Goal: Task Accomplishment & Management: Manage account settings

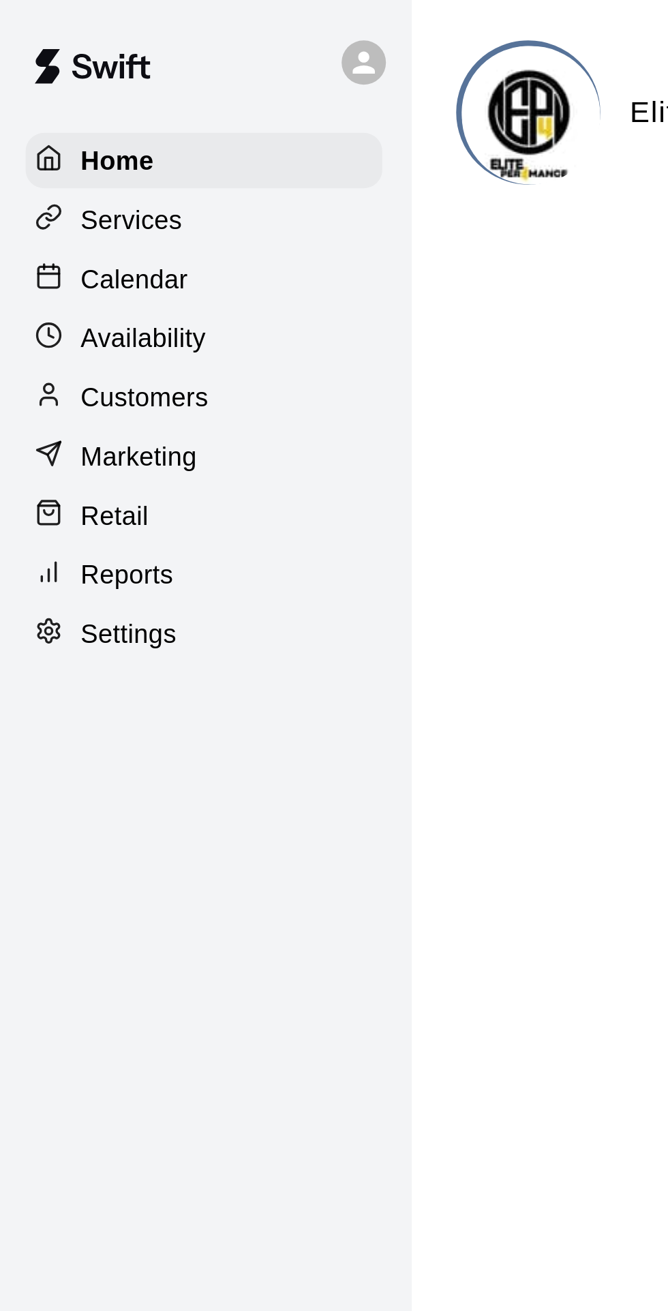
click at [58, 105] on p "Calendar" at bounding box center [51, 105] width 40 height 14
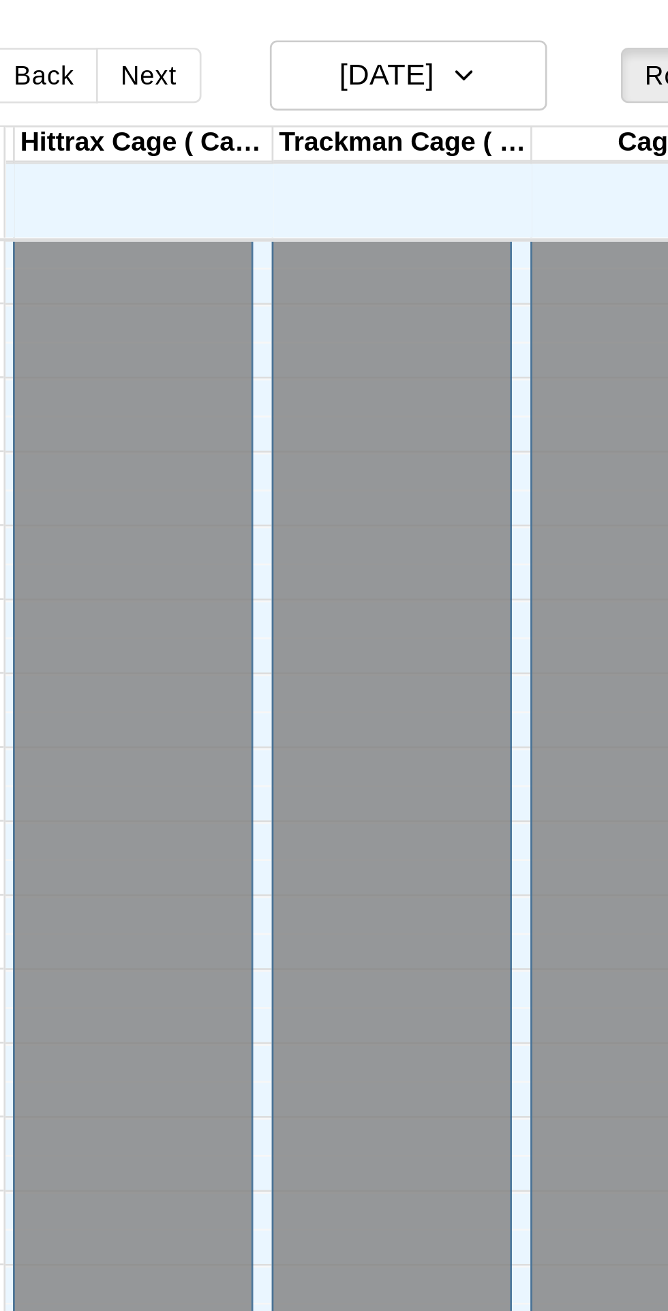
scroll to position [72, 92]
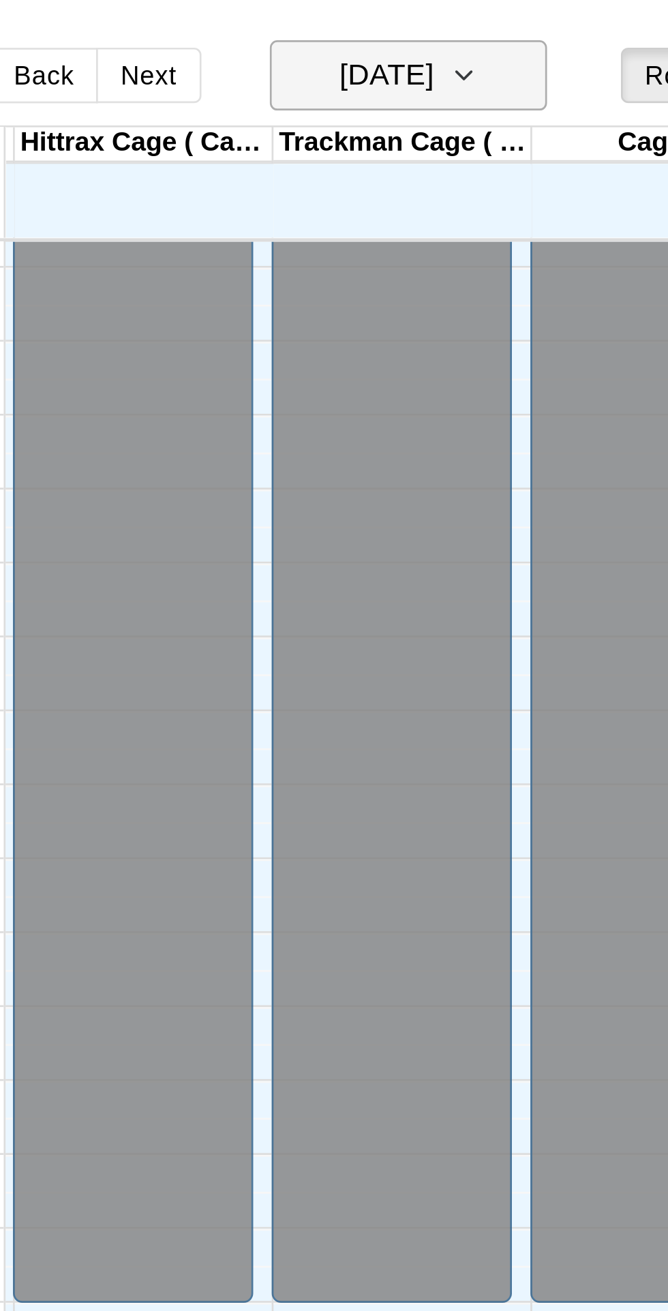
click at [398, 32] on icon "button" at bounding box center [392, 29] width 11 height 16
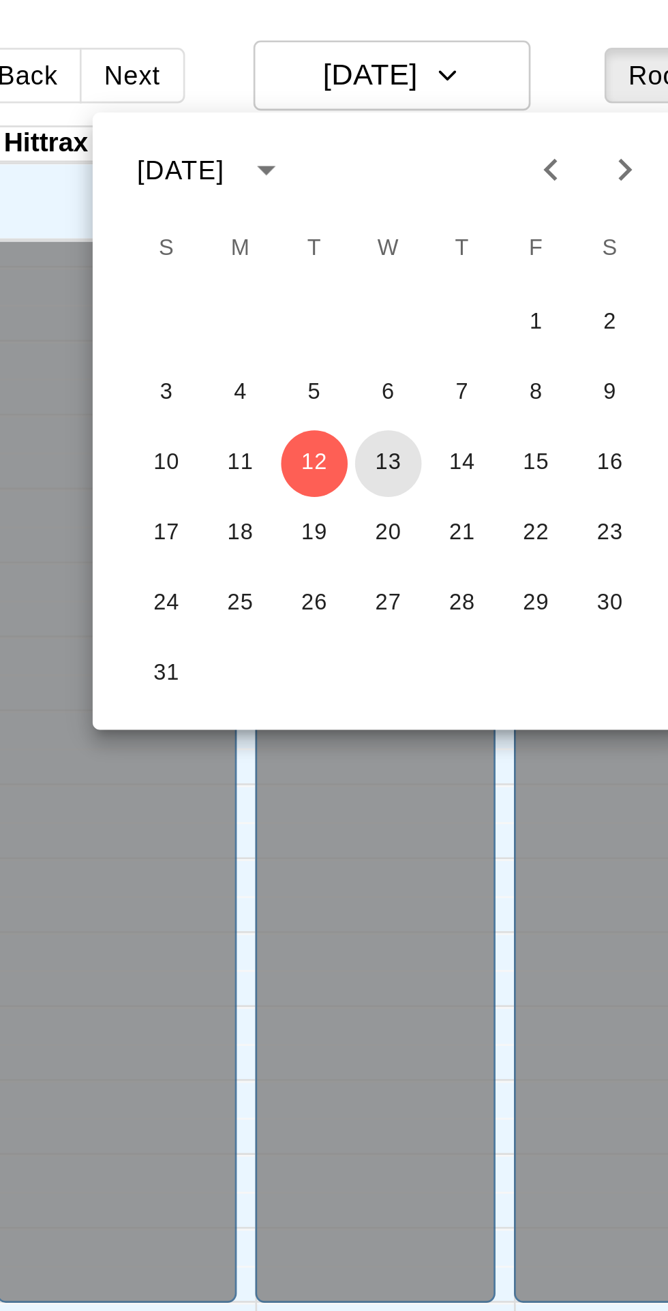
click at [374, 176] on button "13" at bounding box center [371, 172] width 25 height 25
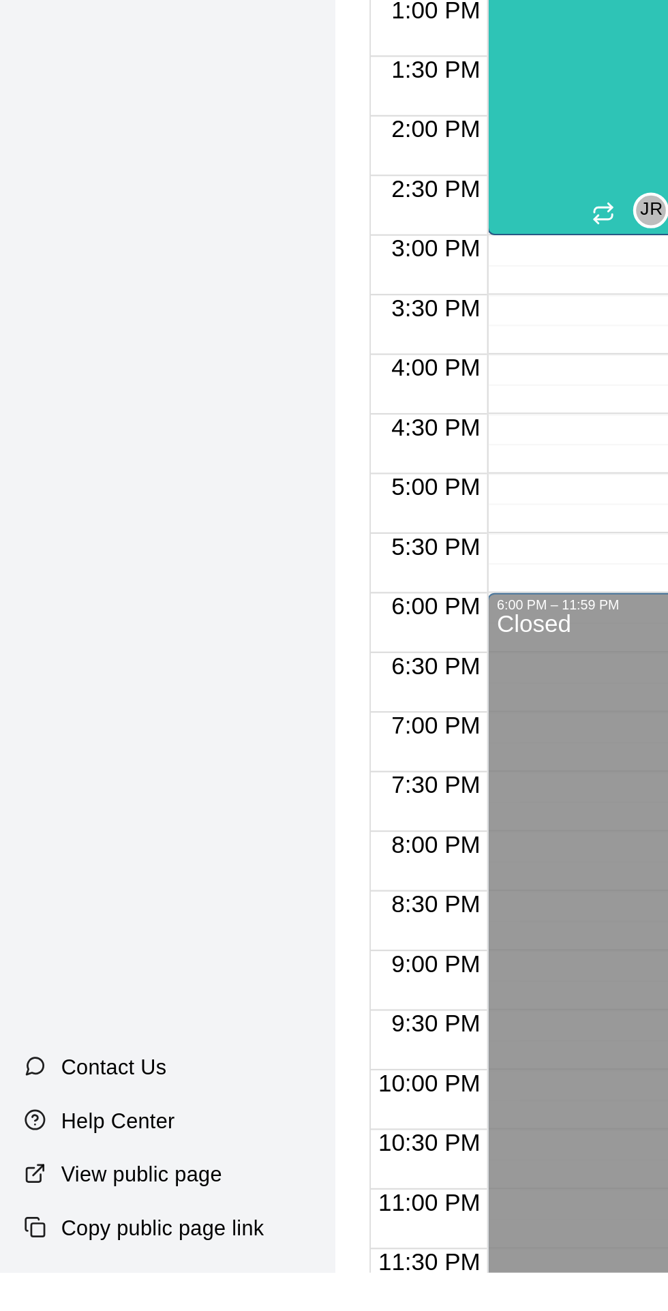
scroll to position [0, 0]
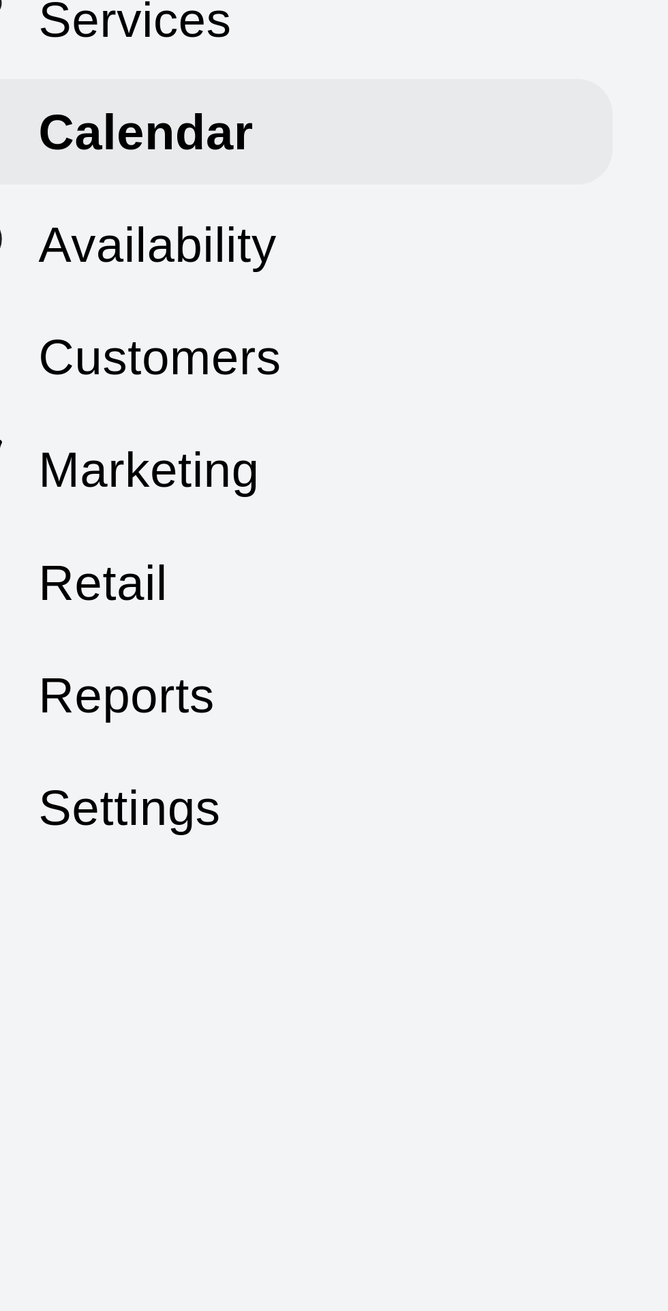
click at [68, 129] on p "Availability" at bounding box center [54, 126] width 46 height 14
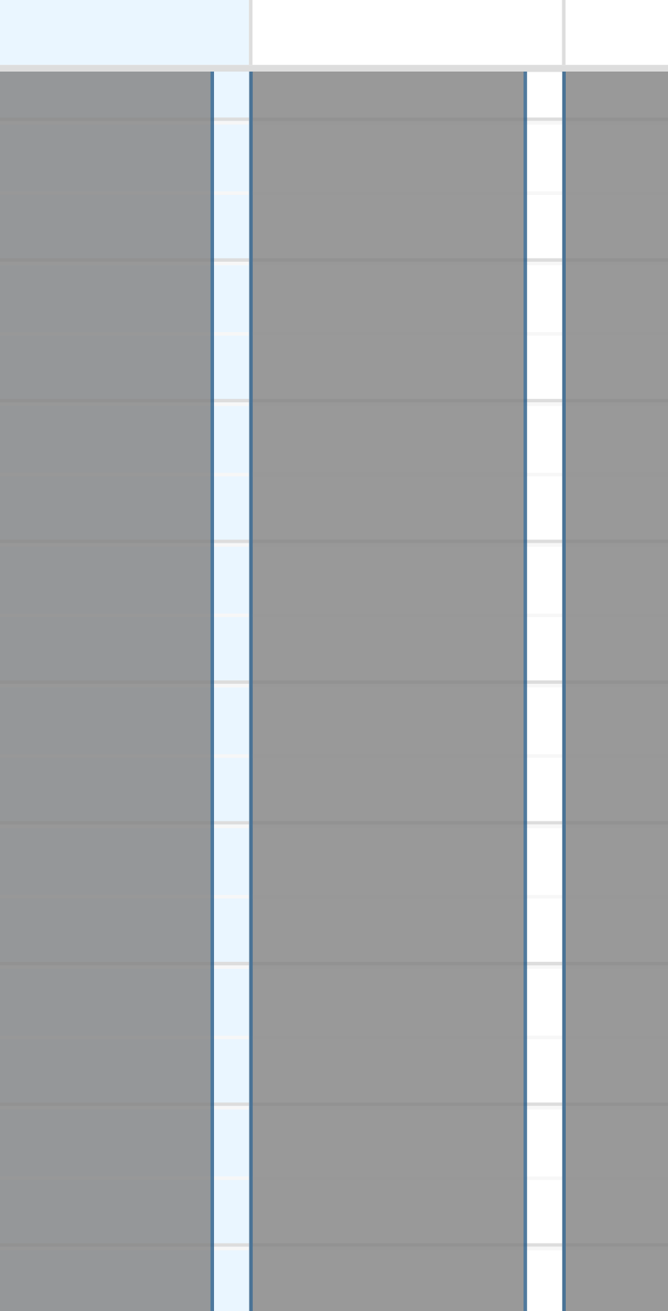
scroll to position [75, 0]
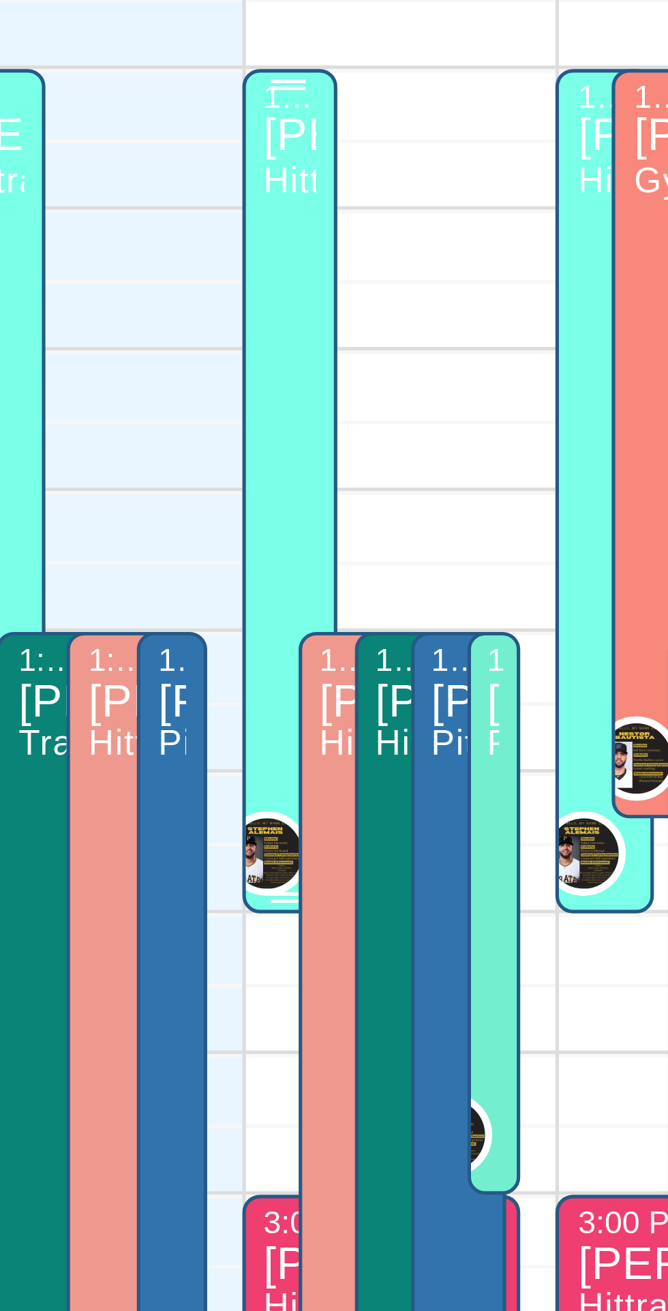
click at [413, 638] on span "Hittrax Cage ( Cage 1 ), Trackman Cage ( Cage 2 ), Cage 3" at bounding box center [507, 639] width 193 height 8
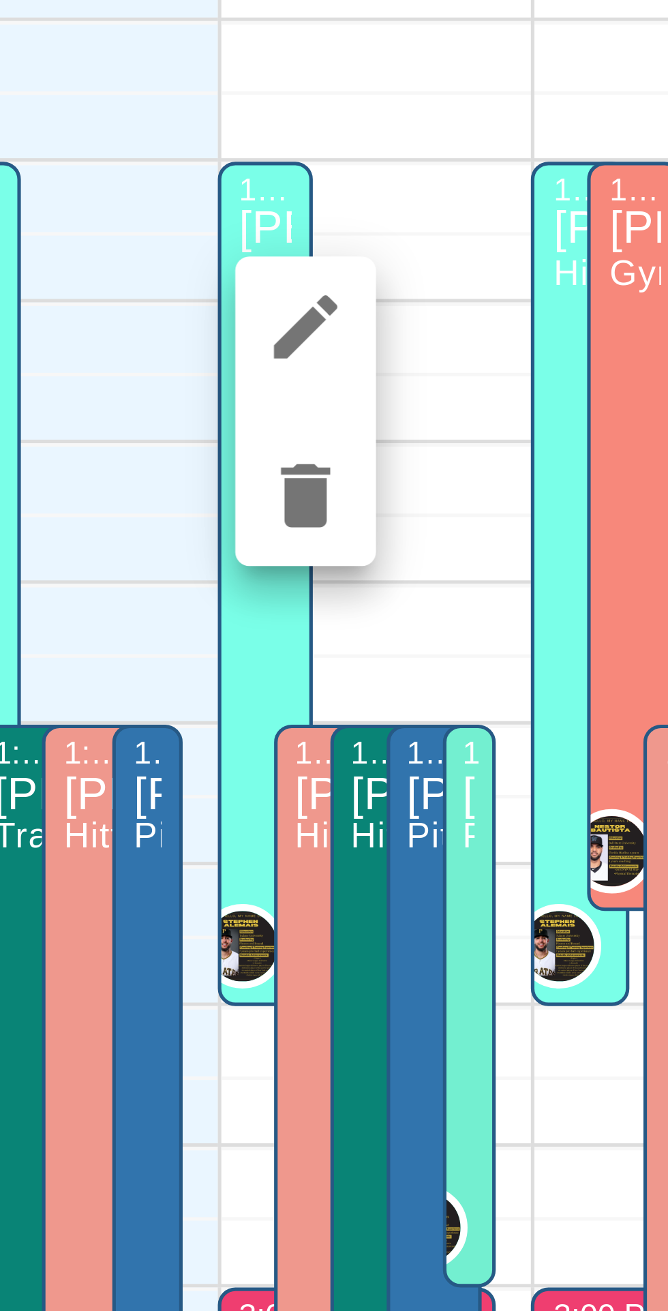
click at [422, 650] on icon "edit" at bounding box center [424, 650] width 12 height 12
